Goal: Information Seeking & Learning: Find specific fact

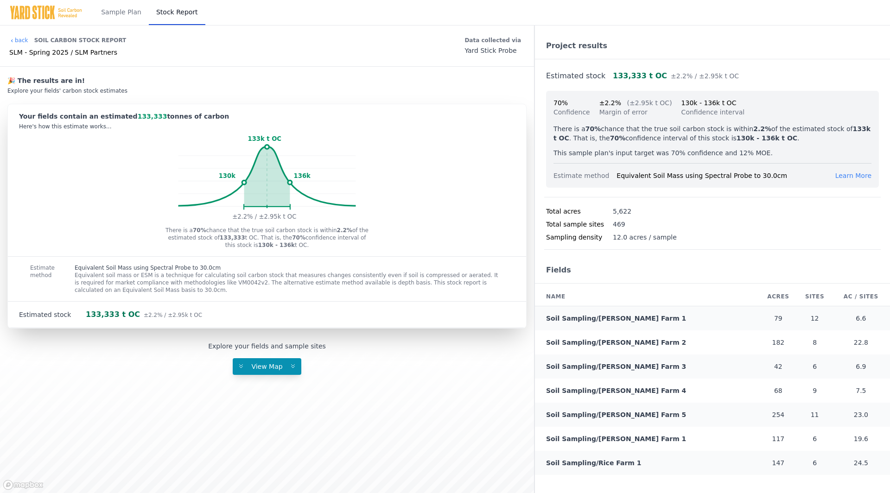
click at [590, 316] on link "Soil Sampling/[PERSON_NAME] Farm 1" at bounding box center [616, 318] width 140 height 7
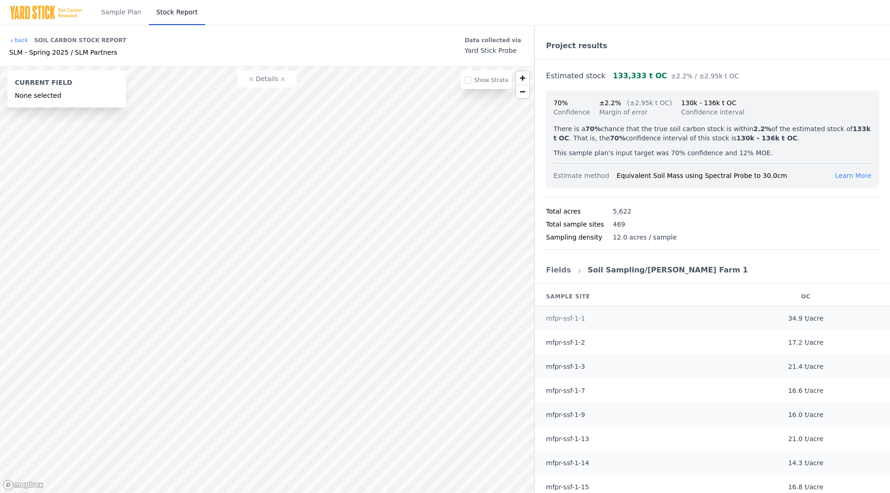
click at [574, 315] on link "mfpr-ssf-1-1" at bounding box center [565, 318] width 39 height 7
drag, startPoint x: 502, startPoint y: 217, endPoint x: 521, endPoint y: 217, distance: 19.0
click at [521, 217] on th "OC (t/acre)" at bounding box center [507, 215] width 36 height 13
copy th "(t/acre)"
